Goal: Information Seeking & Learning: Learn about a topic

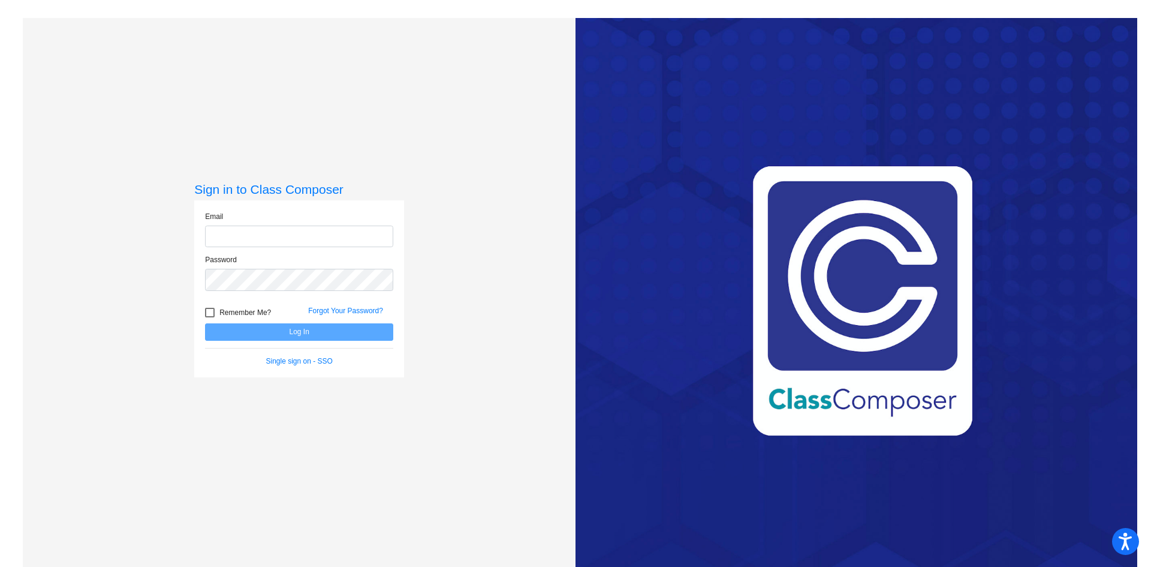
click at [273, 230] on input "email" at bounding box center [299, 236] width 188 height 22
type input "[EMAIL_ADDRESS][DOMAIN_NAME]"
click at [205, 323] on button "Log In" at bounding box center [299, 331] width 188 height 17
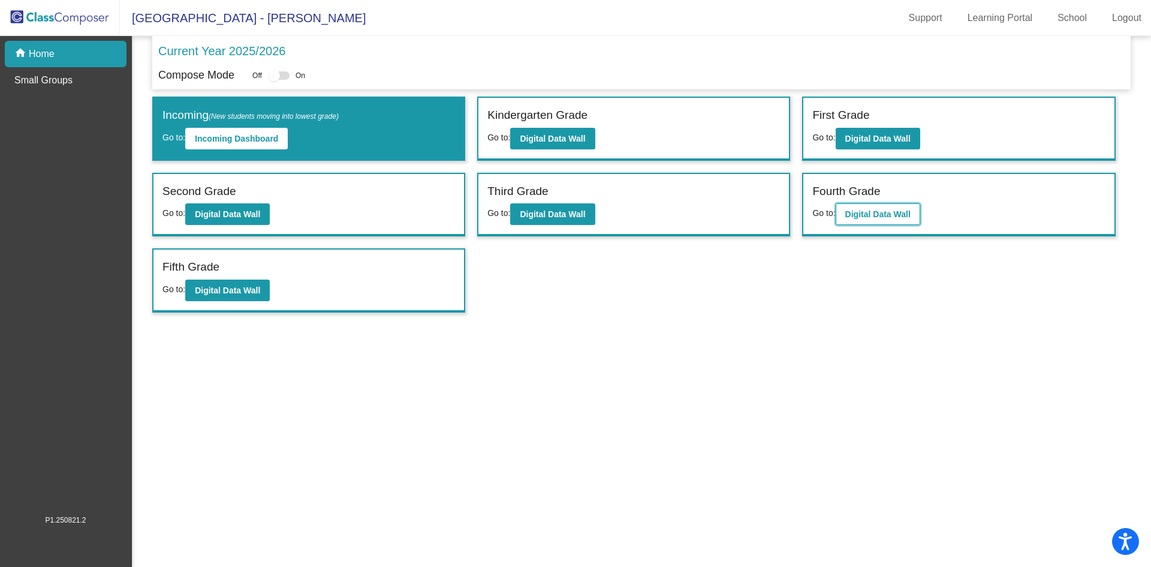
click at [900, 215] on b "Digital Data Wall" at bounding box center [877, 214] width 65 height 10
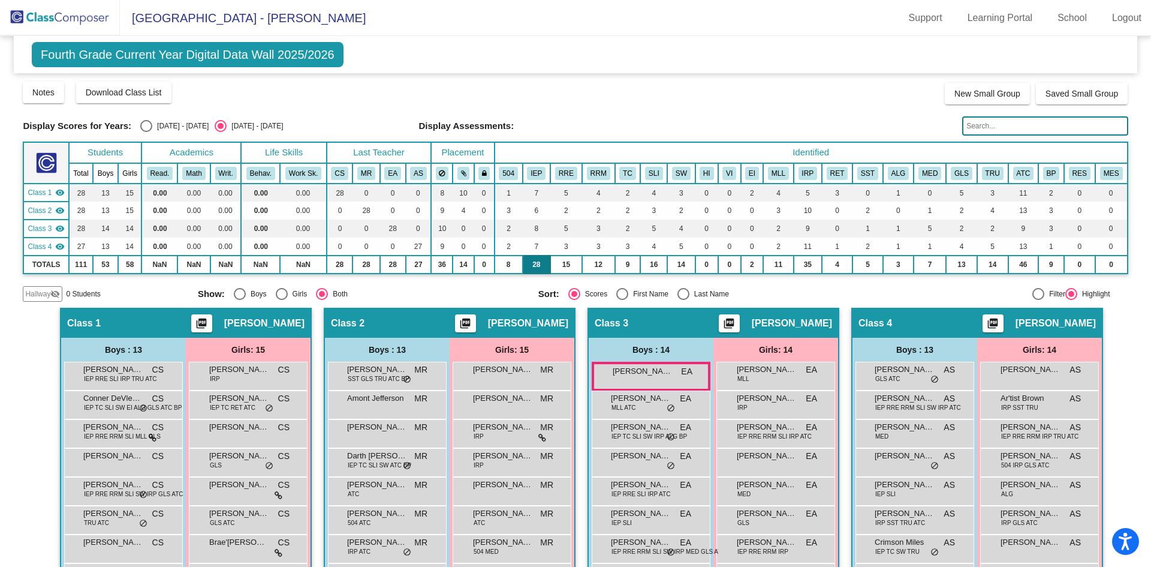
click at [532, 260] on td "28" at bounding box center [537, 264] width 28 height 18
click at [1034, 295] on div at bounding box center [1039, 294] width 12 height 12
click at [1038, 300] on input "Filter" at bounding box center [1038, 300] width 1 height 1
radio input "true"
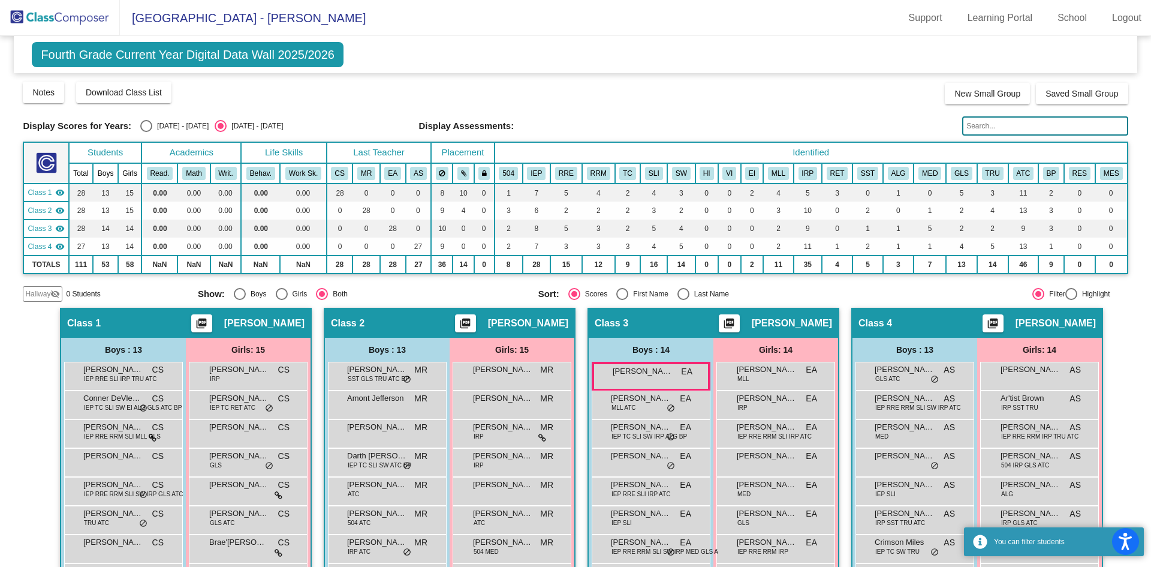
click at [1085, 292] on div "Highlight" at bounding box center [1093, 293] width 33 height 11
click at [1071, 300] on input "Highlight" at bounding box center [1071, 300] width 1 height 1
radio input "true"
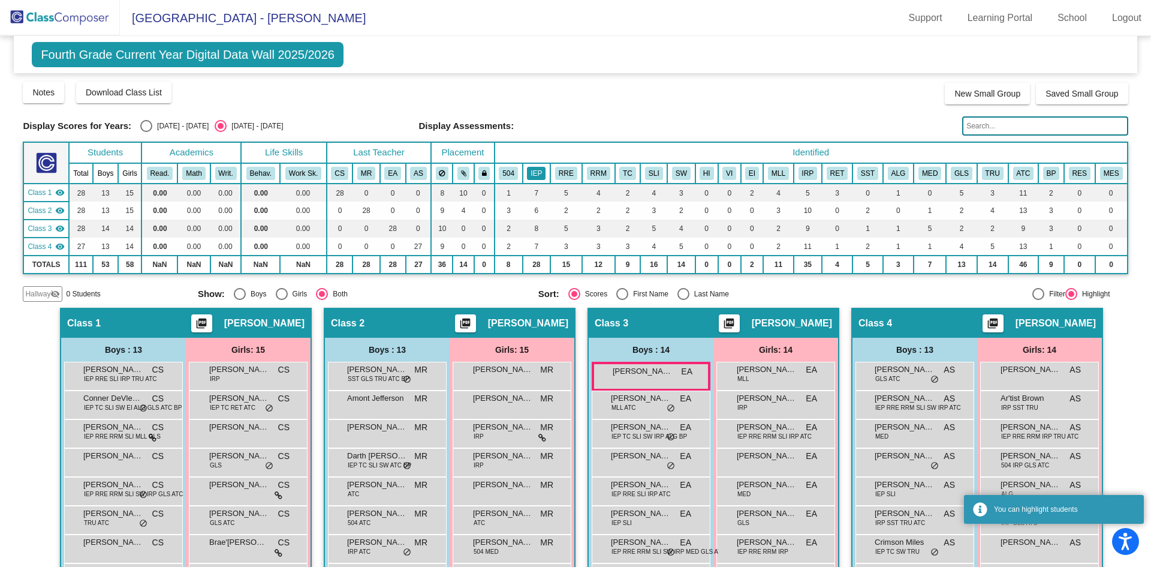
click at [539, 173] on button "IEP" at bounding box center [536, 173] width 19 height 13
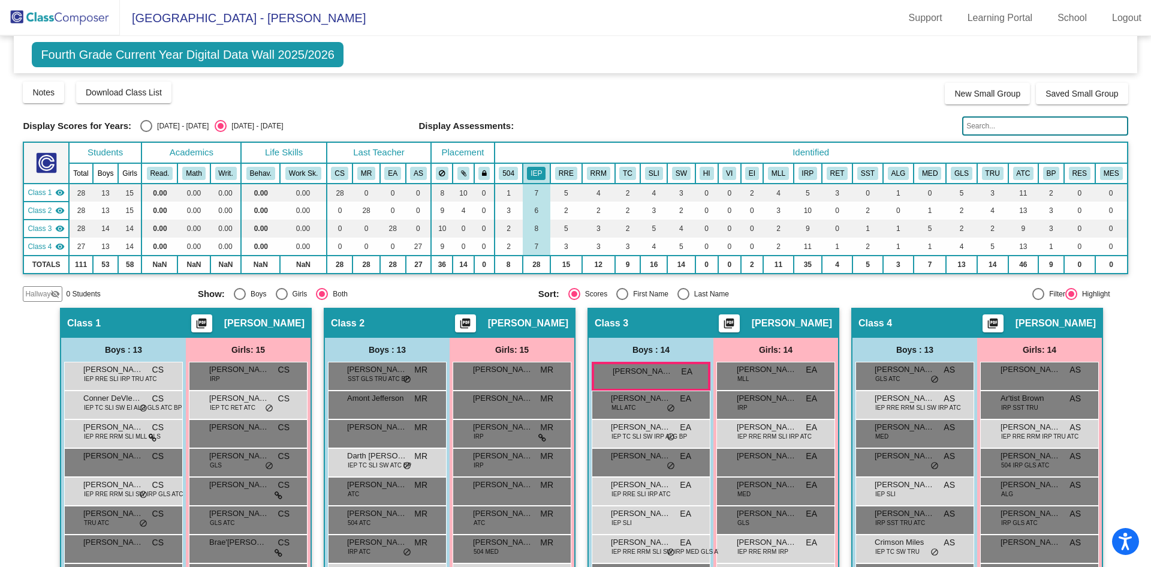
scroll to position [120, 0]
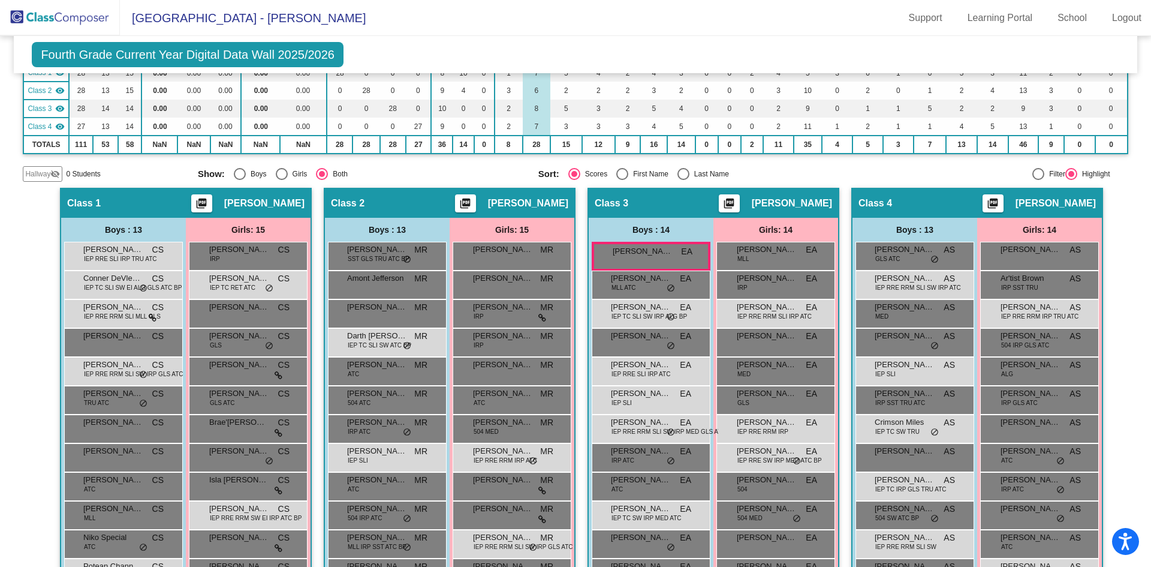
click at [1045, 173] on div "Filter" at bounding box center [1055, 173] width 21 height 11
click at [1038, 180] on input "Filter" at bounding box center [1038, 180] width 1 height 1
radio input "true"
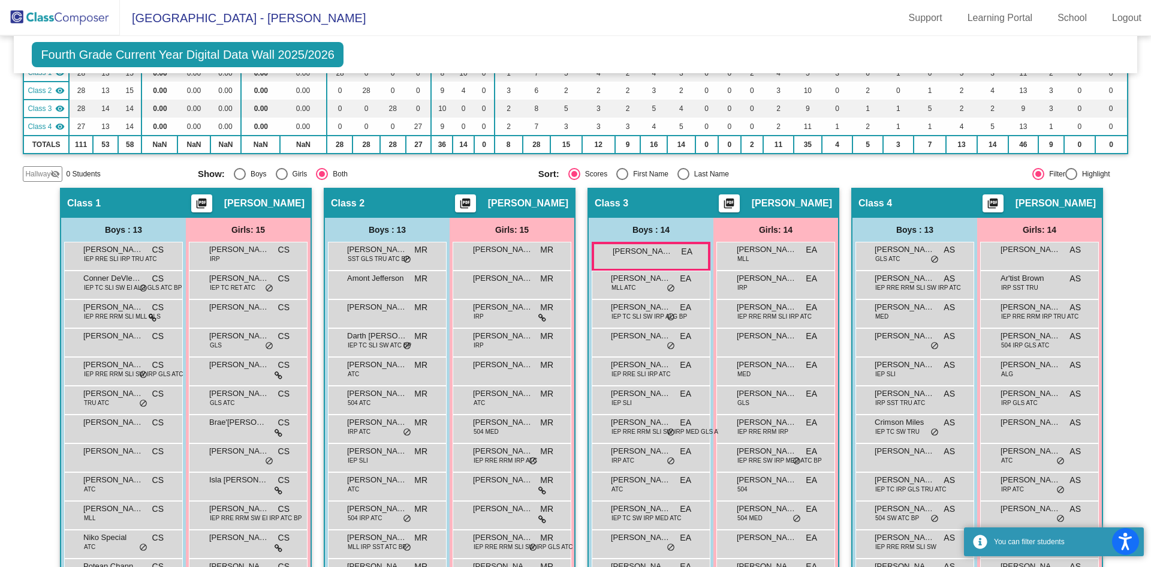
scroll to position [0, 0]
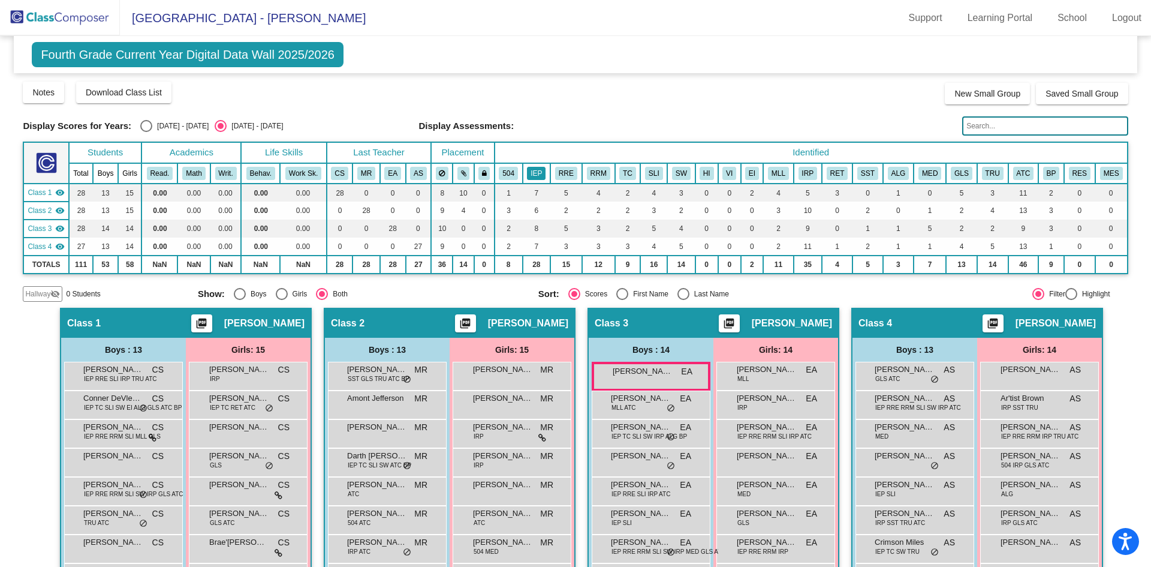
click at [532, 173] on button "IEP" at bounding box center [536, 173] width 19 height 13
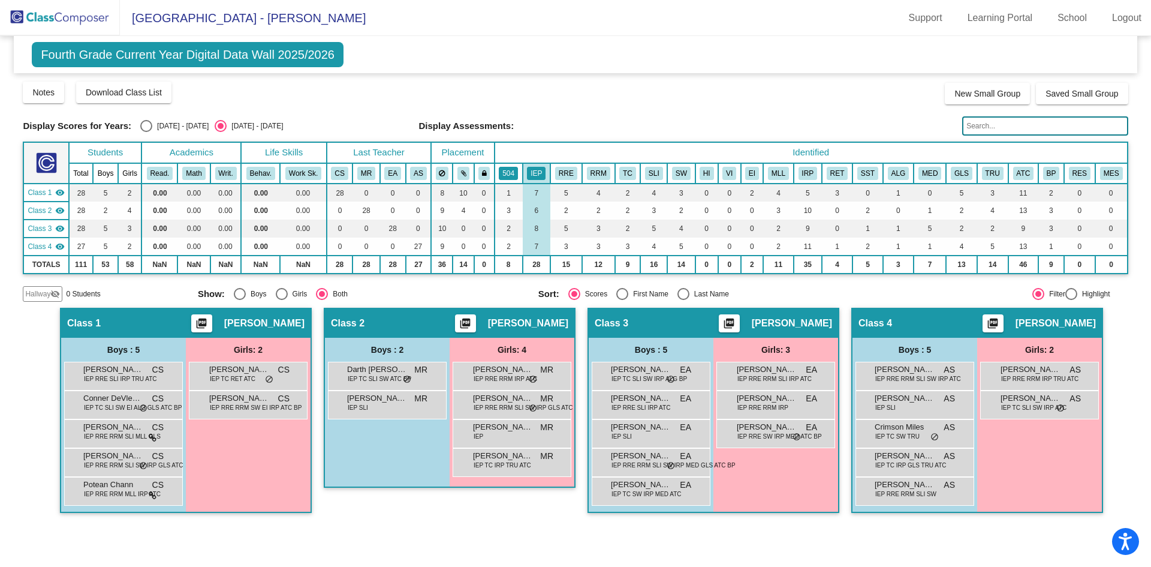
click at [506, 168] on button "504" at bounding box center [508, 173] width 19 height 13
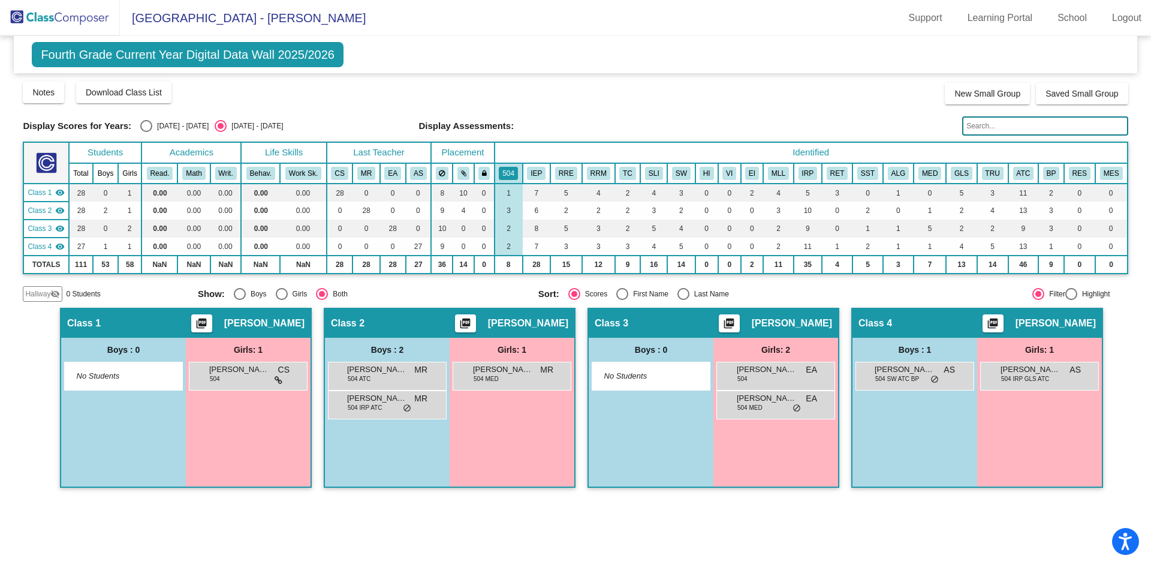
click at [1089, 293] on div "Highlight" at bounding box center [1093, 293] width 33 height 11
click at [1071, 300] on input "Highlight" at bounding box center [1071, 300] width 1 height 1
radio input "true"
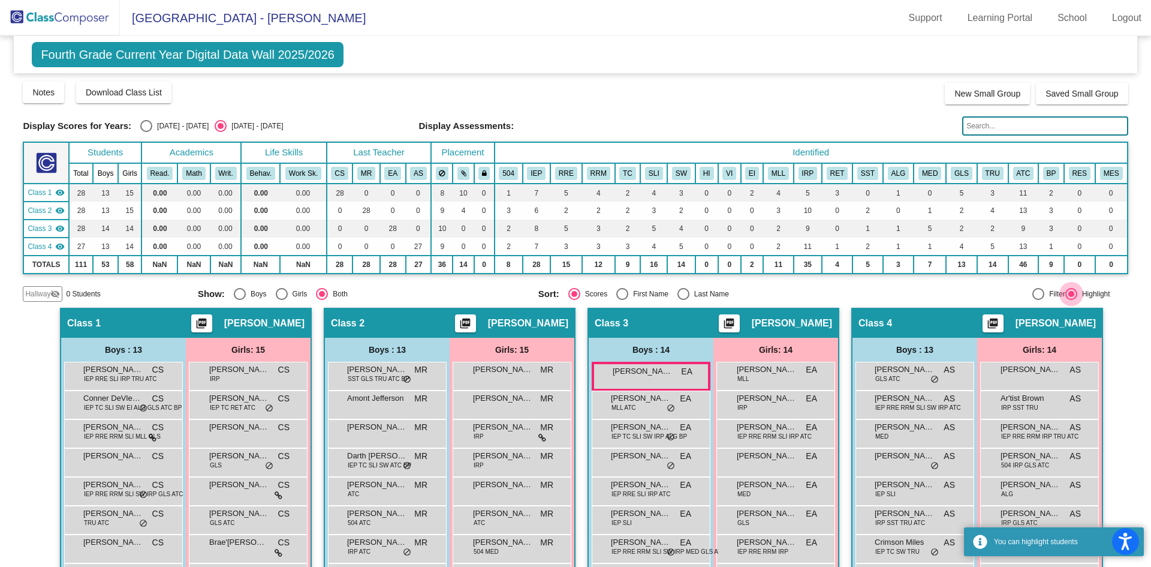
click at [1089, 293] on div "Highlight" at bounding box center [1093, 293] width 33 height 11
click at [1071, 300] on input "Highlight" at bounding box center [1071, 300] width 1 height 1
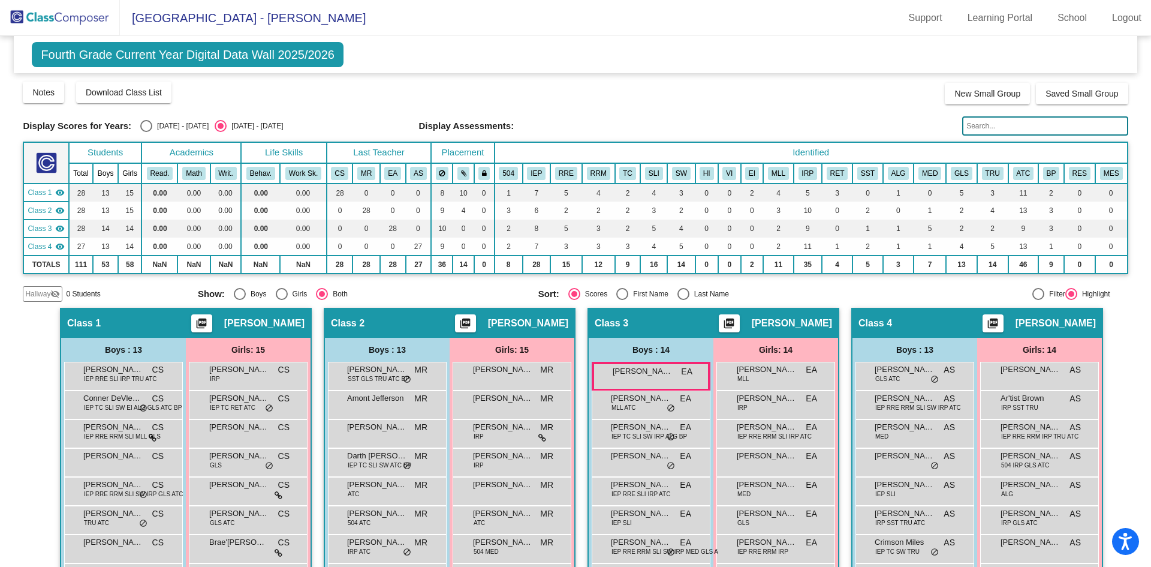
click at [94, 12] on img at bounding box center [60, 17] width 120 height 35
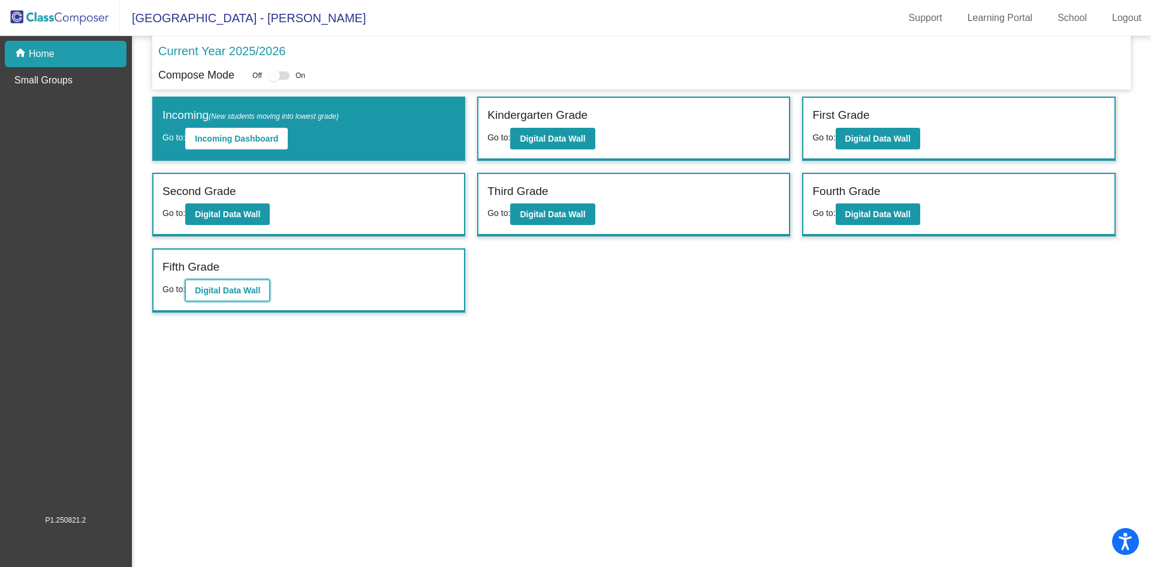
click at [243, 290] on b "Digital Data Wall" at bounding box center [227, 290] width 65 height 10
